Goal: Navigation & Orientation: Find specific page/section

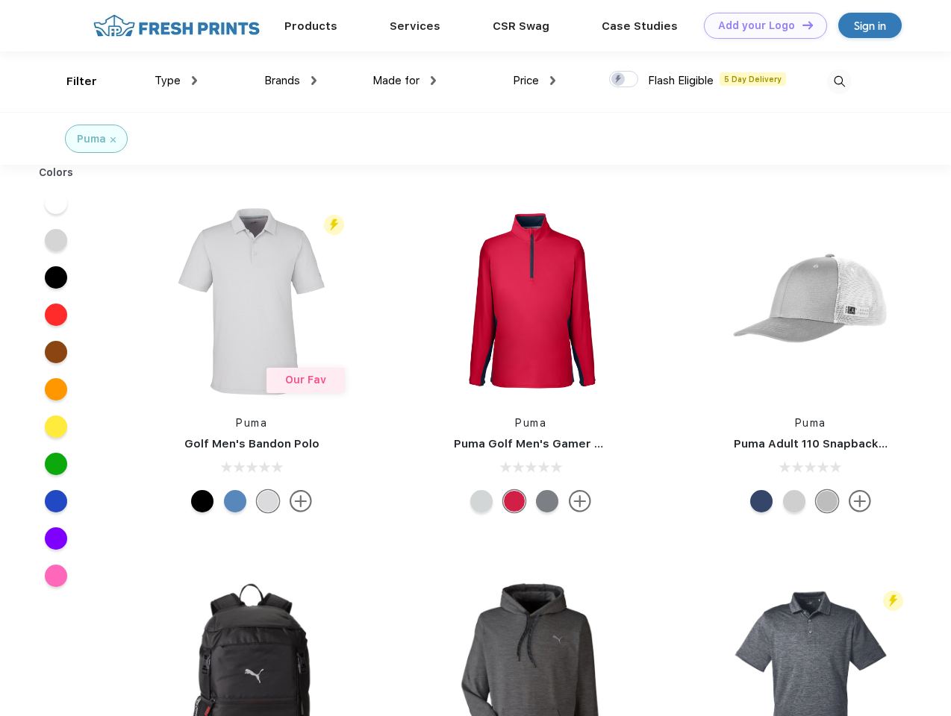
scroll to position [1, 0]
click at [760, 25] on link "Add your Logo Design Tool" at bounding box center [765, 26] width 123 height 26
click at [0, 0] on div "Design Tool" at bounding box center [0, 0] width 0 height 0
click at [801, 25] on link "Add your Logo Design Tool" at bounding box center [765, 26] width 123 height 26
click at [72, 81] on div "Filter" at bounding box center [81, 81] width 31 height 17
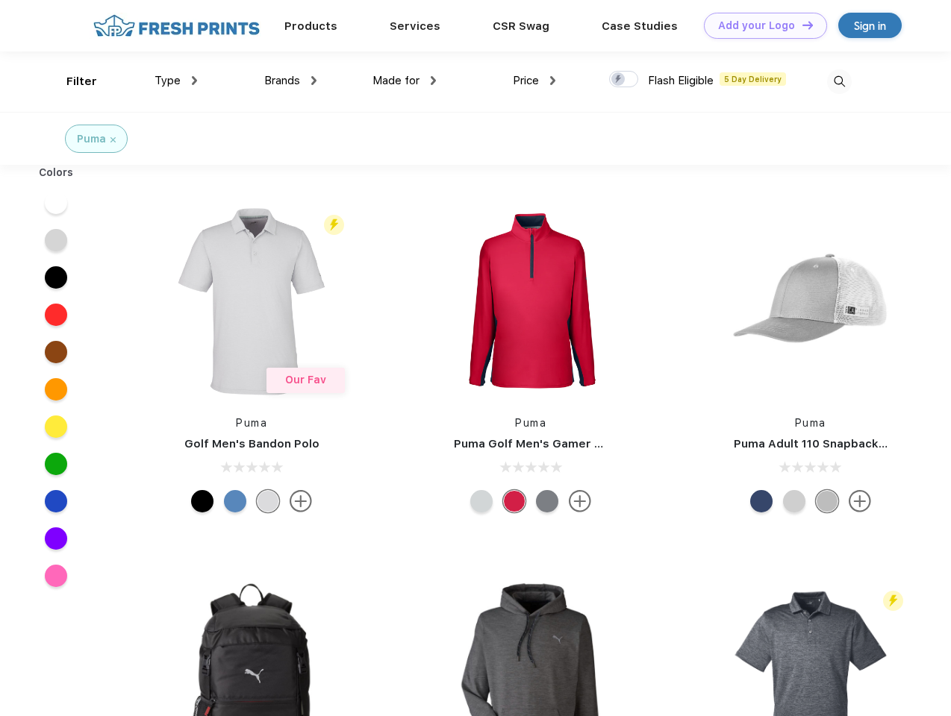
click at [176, 81] on span "Type" at bounding box center [167, 80] width 26 height 13
click at [290, 81] on span "Brands" at bounding box center [282, 80] width 36 height 13
click at [404, 81] on span "Made for" at bounding box center [395, 80] width 47 height 13
click at [534, 81] on span "Price" at bounding box center [526, 80] width 26 height 13
click at [624, 80] on div at bounding box center [623, 79] width 29 height 16
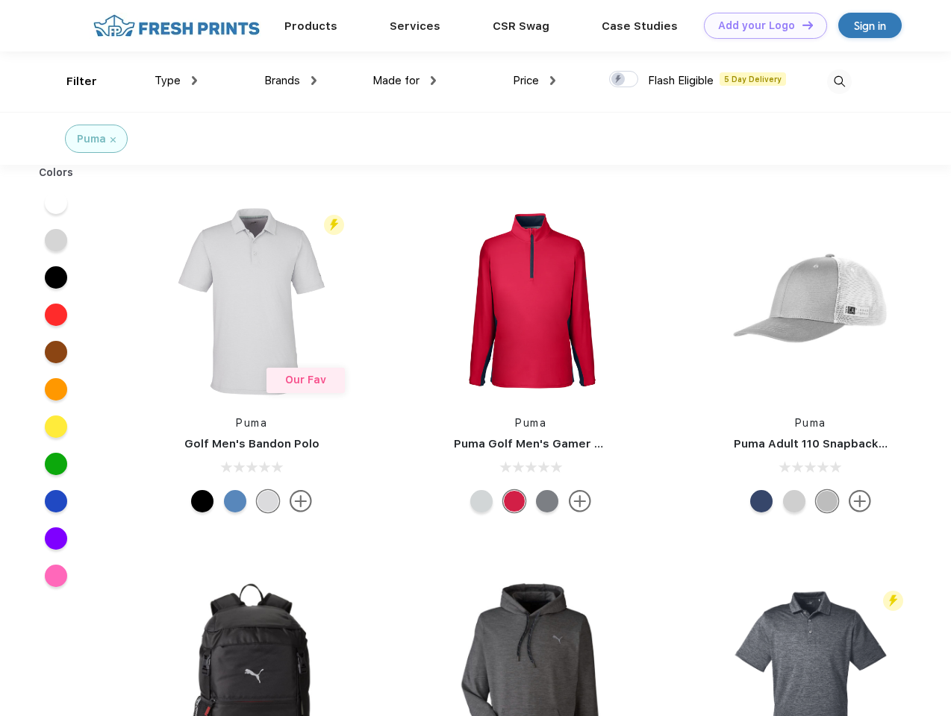
click at [619, 80] on input "checkbox" at bounding box center [614, 75] width 10 height 10
click at [839, 81] on img at bounding box center [839, 81] width 25 height 25
